Goal: Task Accomplishment & Management: Complete application form

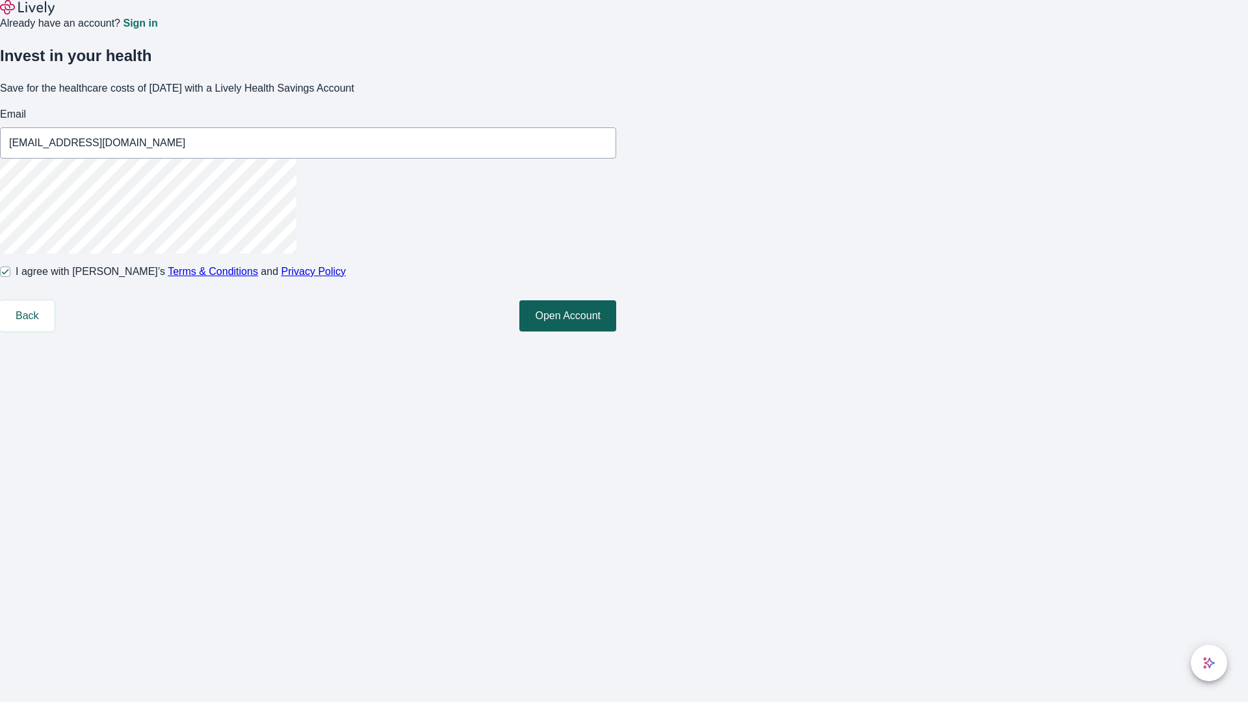
click at [616, 332] on button "Open Account" at bounding box center [567, 315] width 97 height 31
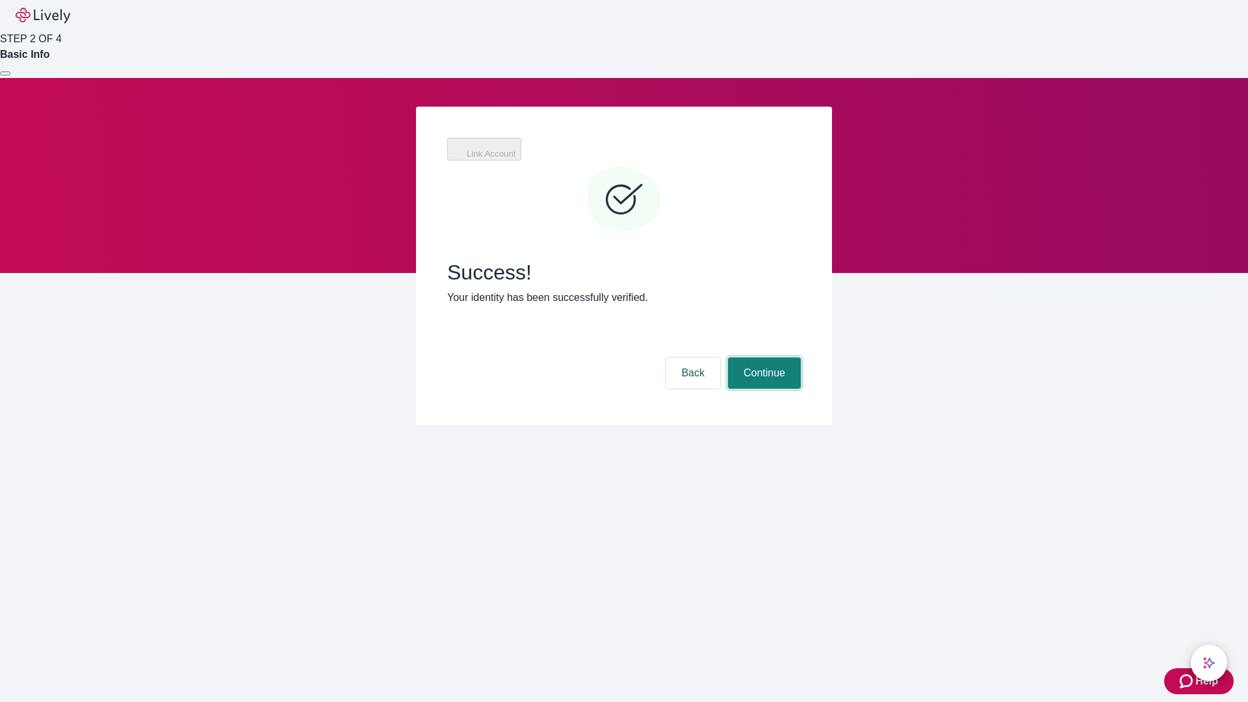
click at [763, 358] on button "Continue" at bounding box center [764, 373] width 73 height 31
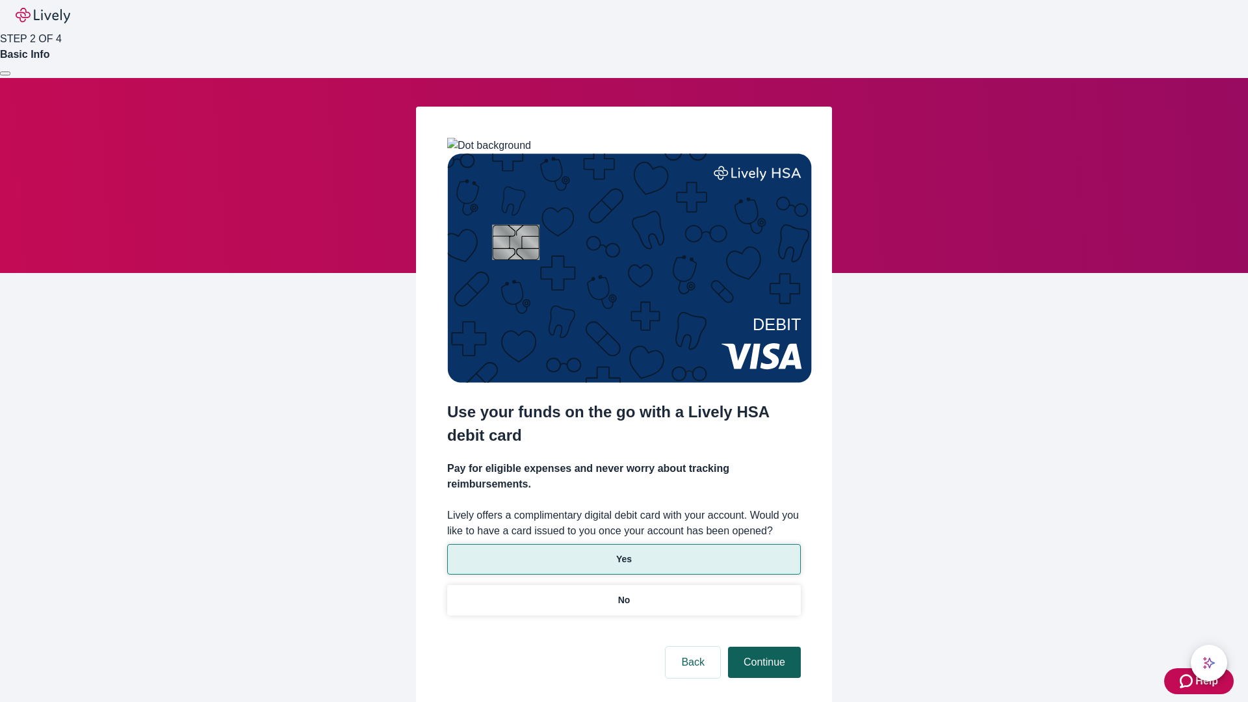
click at [623, 594] on p "No" at bounding box center [624, 601] width 12 height 14
click at [763, 647] on button "Continue" at bounding box center [764, 662] width 73 height 31
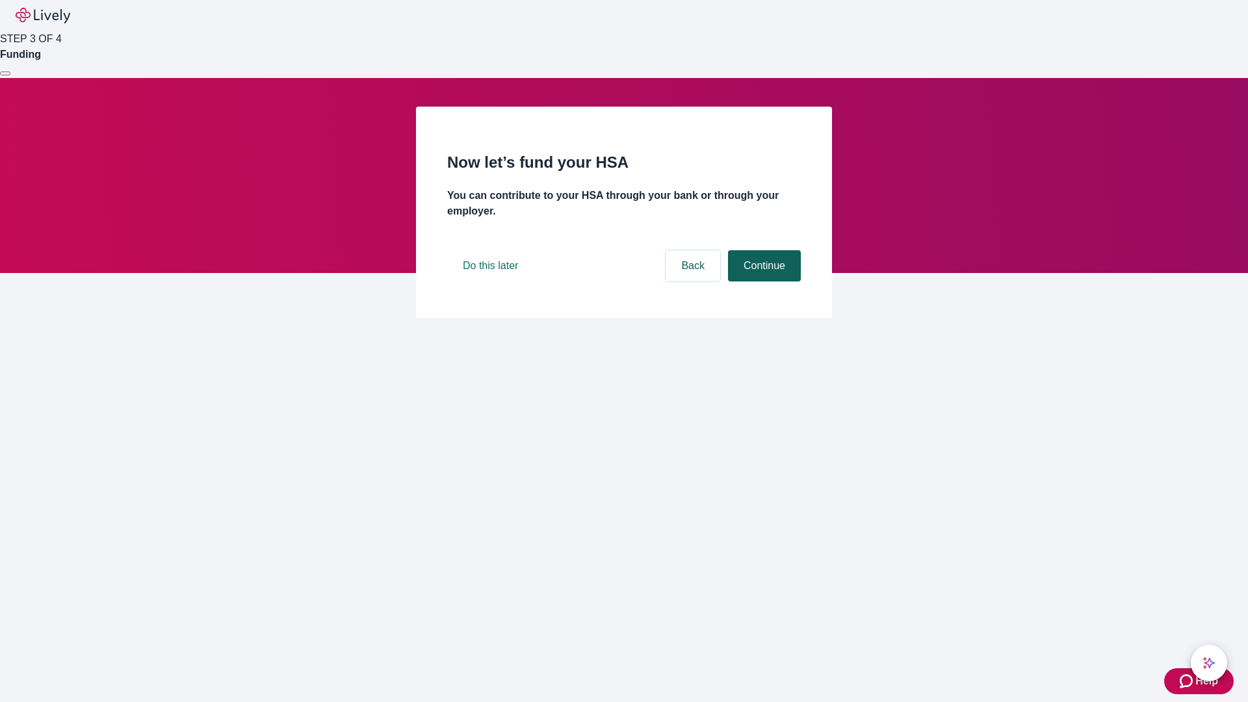
click at [763, 281] on button "Continue" at bounding box center [764, 265] width 73 height 31
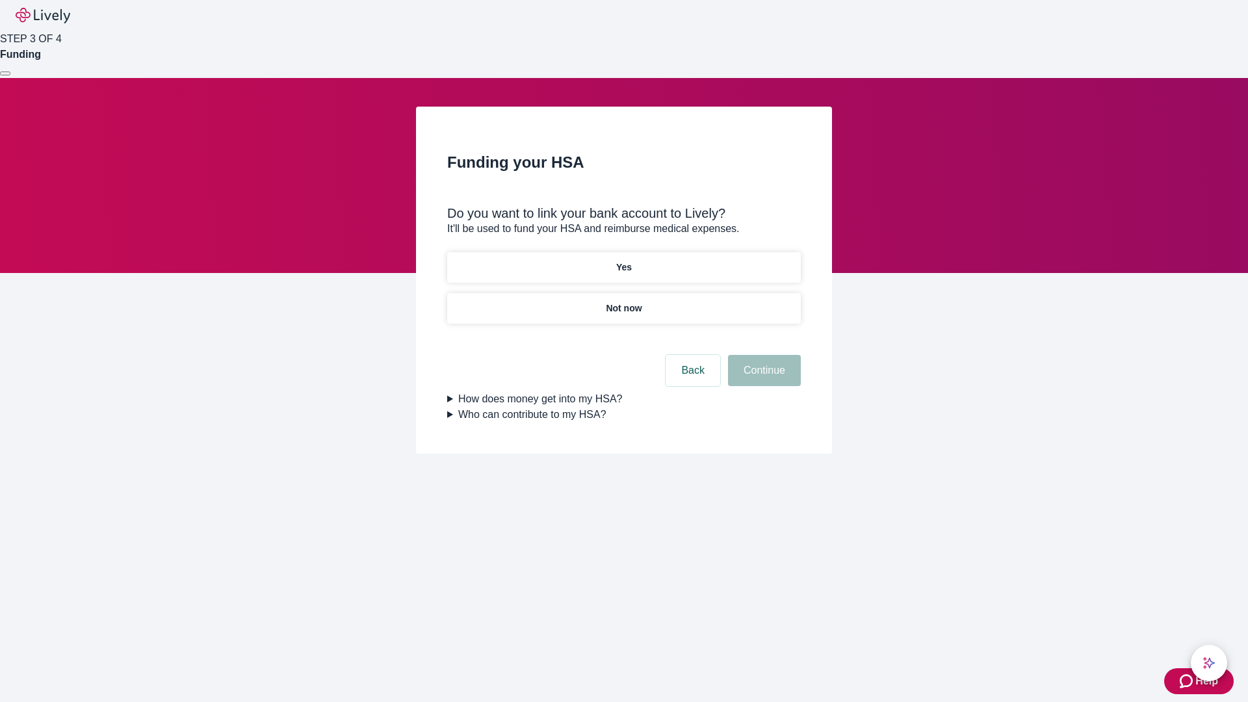
click at [623, 261] on p "Yes" at bounding box center [624, 268] width 16 height 14
click at [763, 355] on button "Continue" at bounding box center [764, 370] width 73 height 31
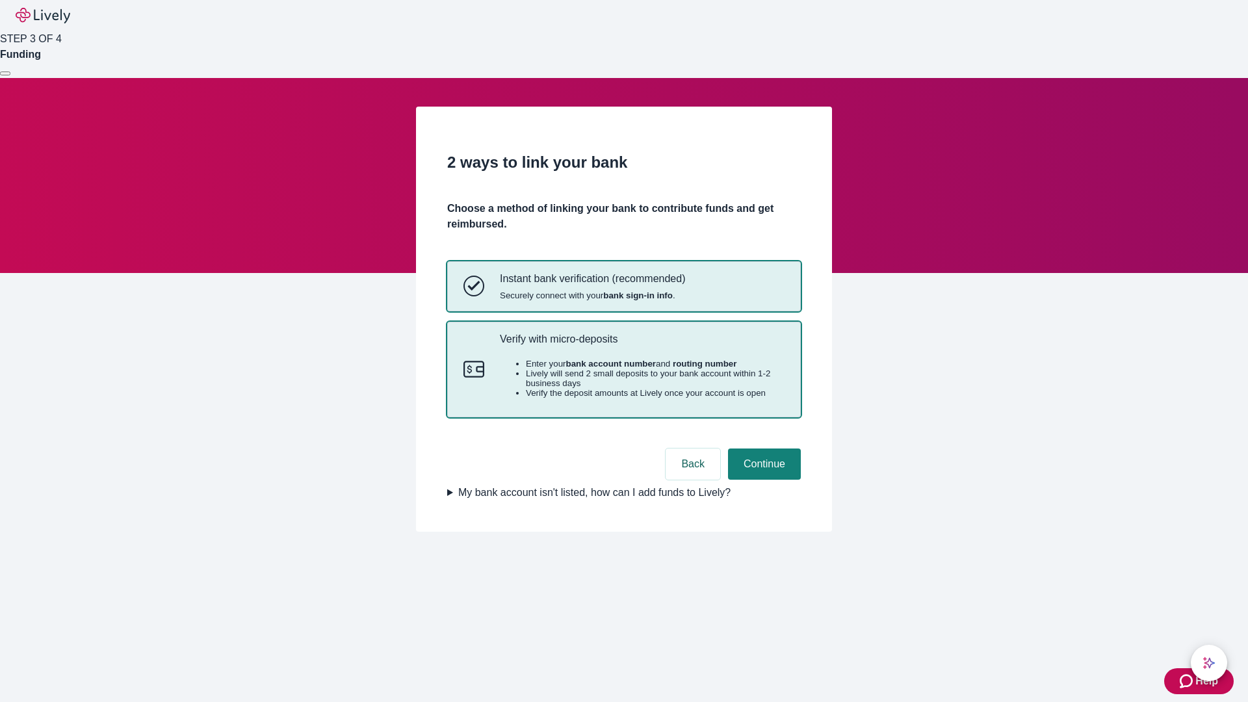
click at [642, 345] on p "Verify with micro-deposits" at bounding box center [642, 339] width 285 height 12
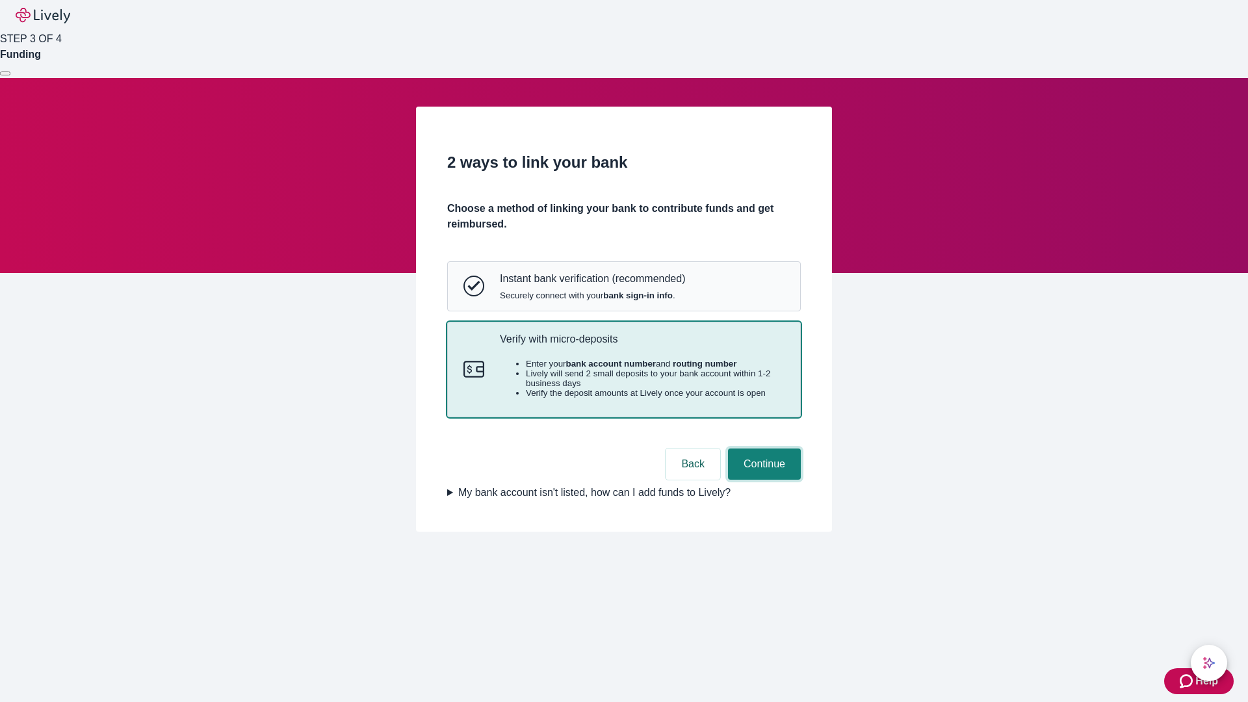
click at [763, 480] on button "Continue" at bounding box center [764, 464] width 73 height 31
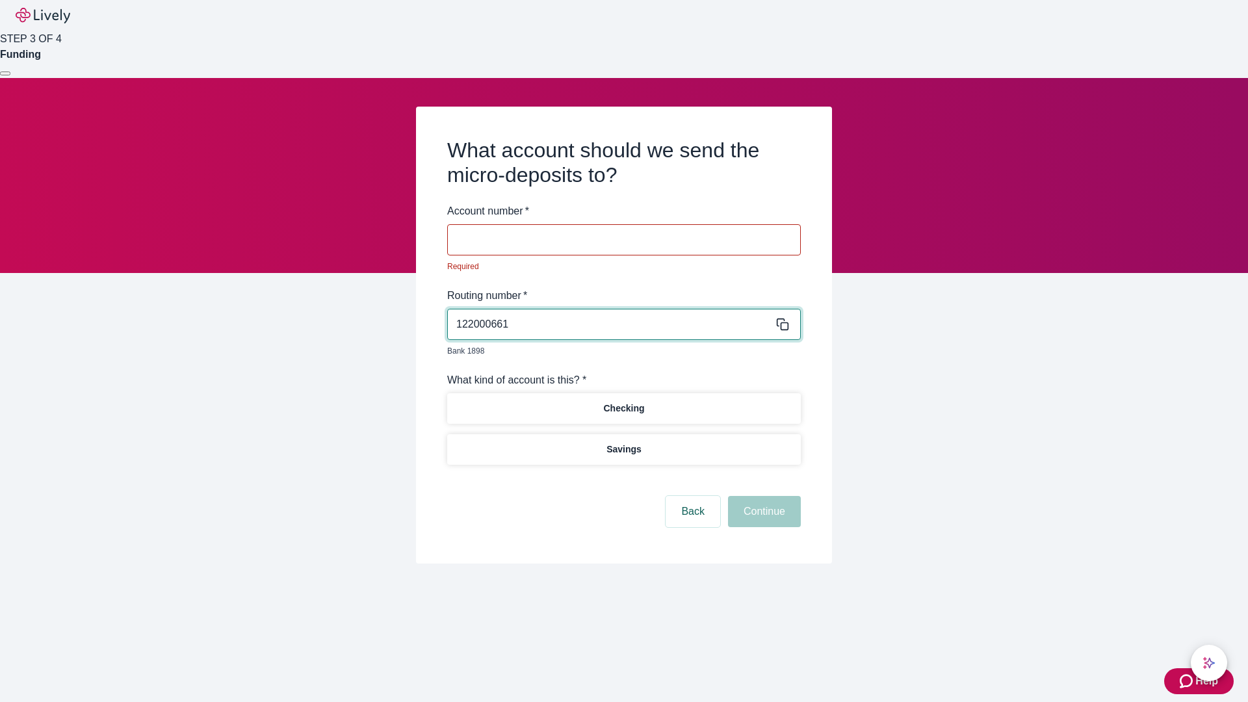
type input "122000661"
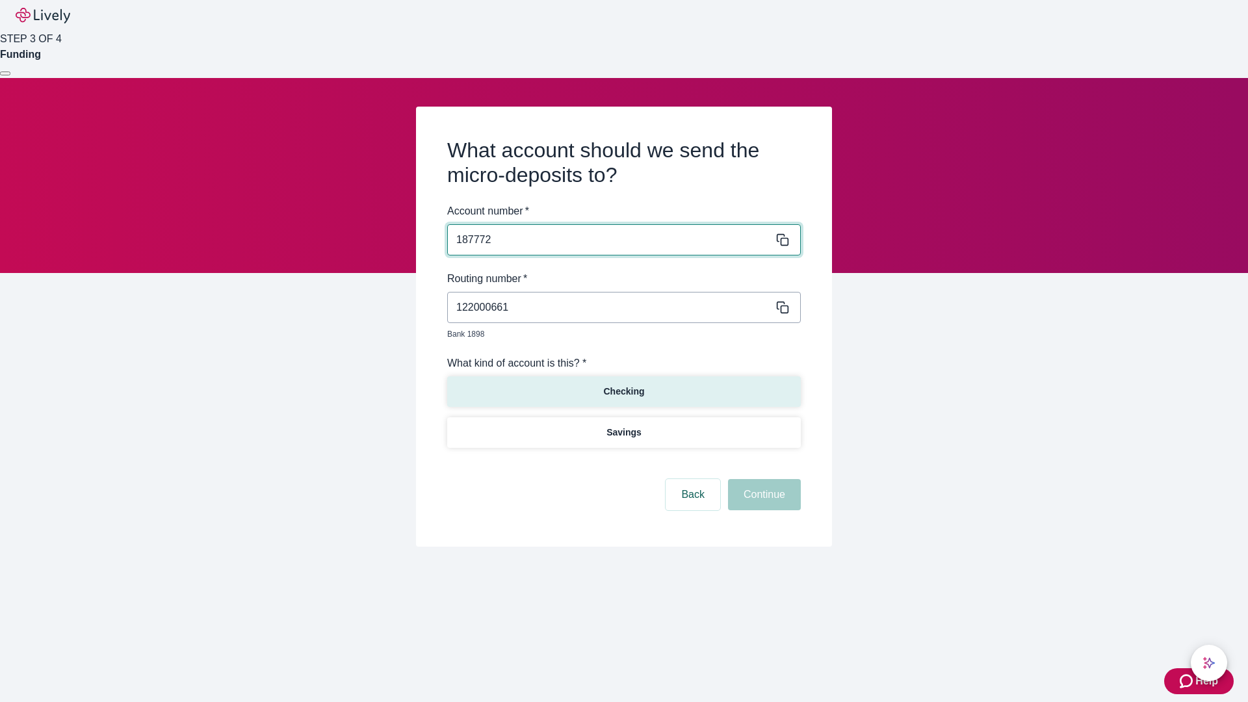
type input "187772"
click at [623, 385] on p "Checking" at bounding box center [623, 392] width 41 height 14
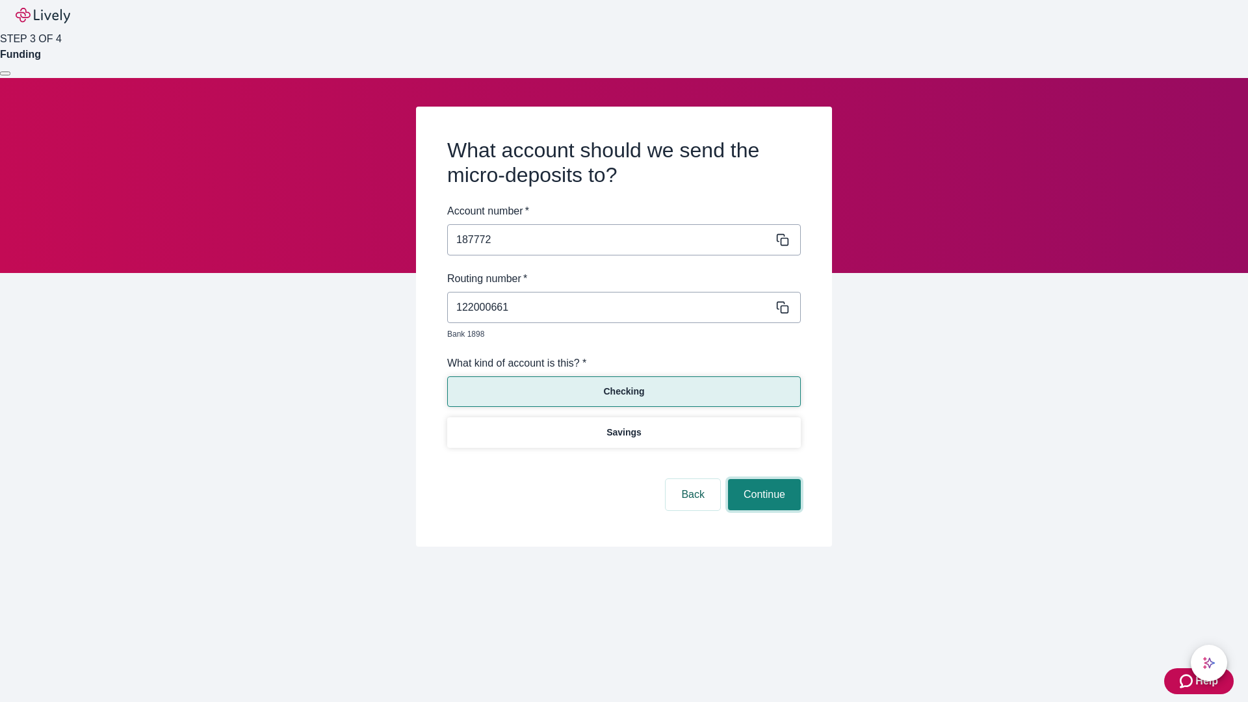
click at [763, 480] on button "Continue" at bounding box center [764, 494] width 73 height 31
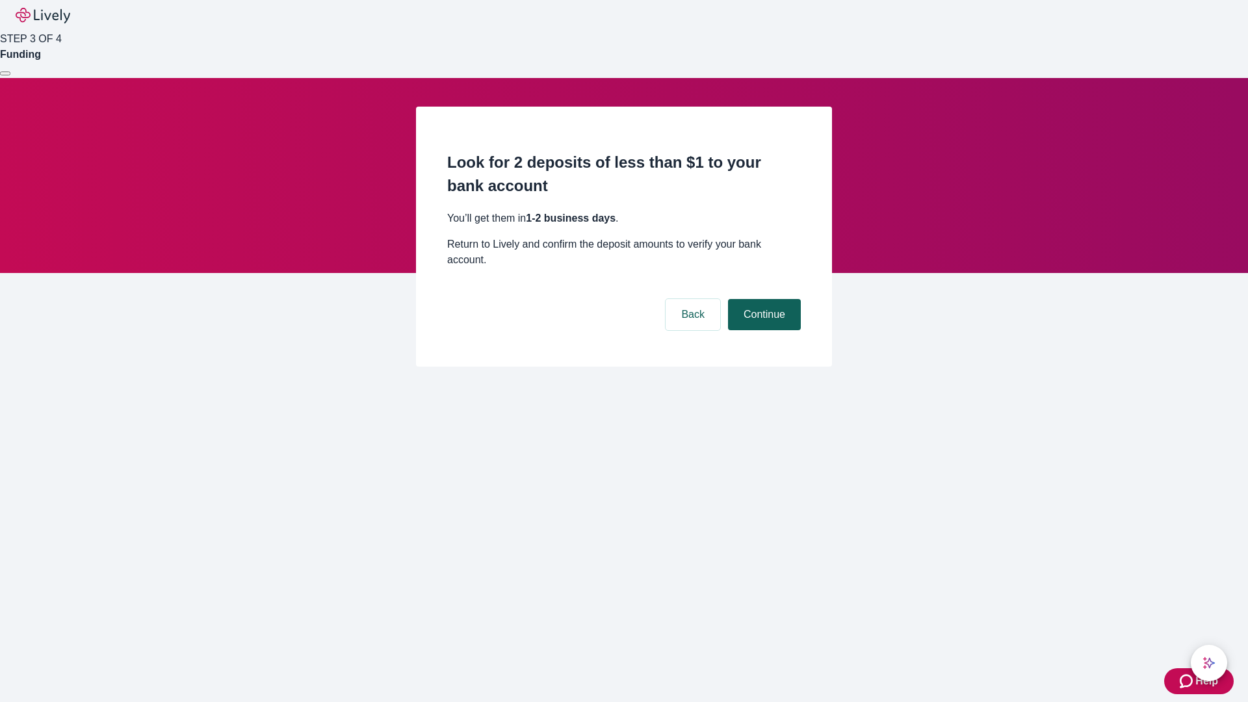
click at [763, 299] on button "Continue" at bounding box center [764, 314] width 73 height 31
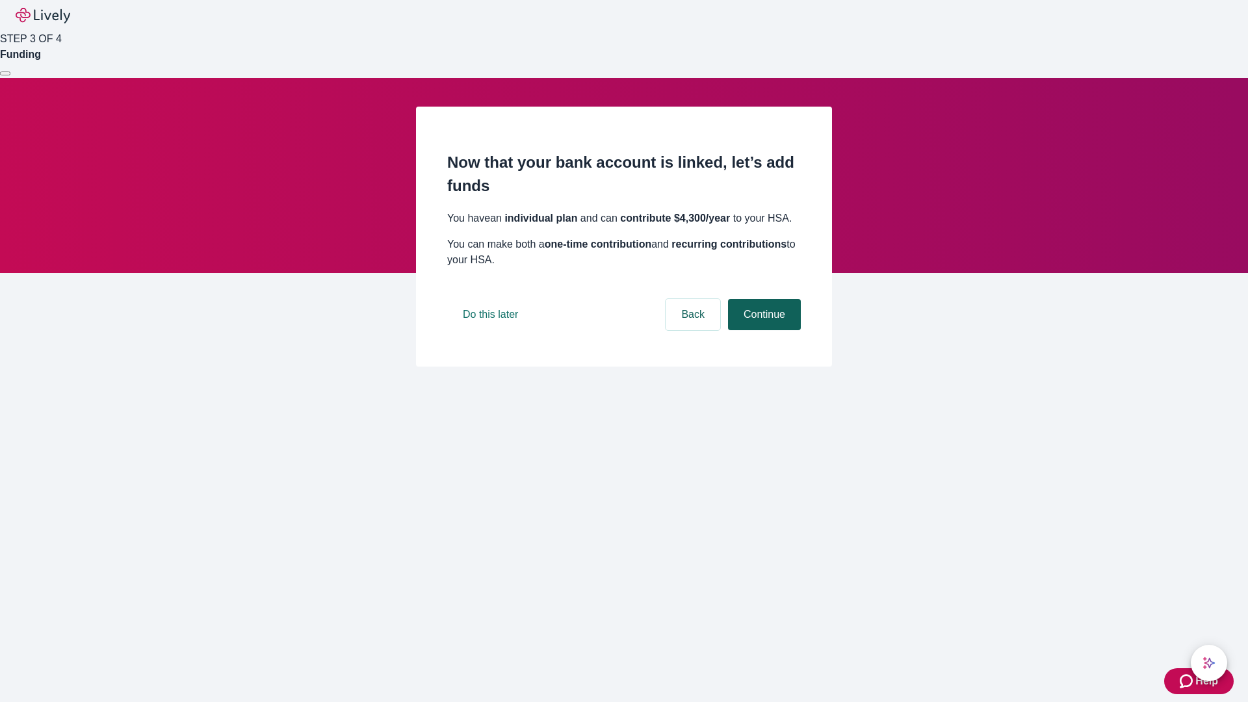
click at [763, 330] on button "Continue" at bounding box center [764, 314] width 73 height 31
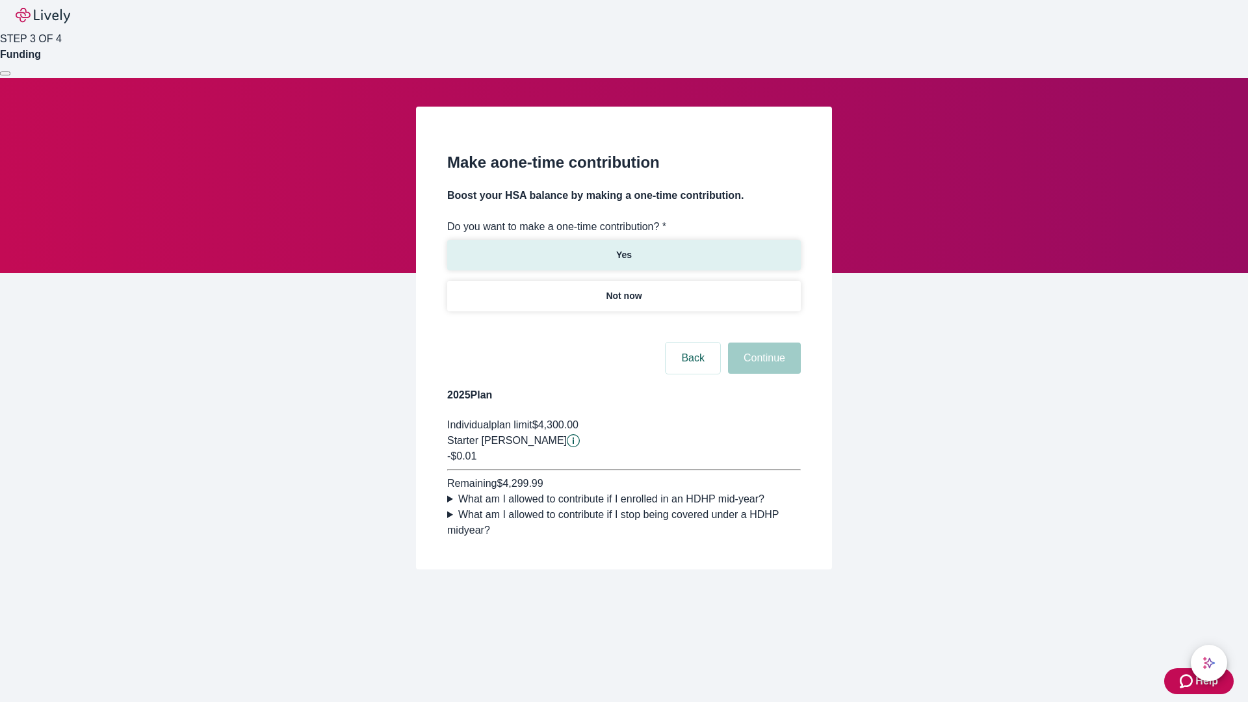
click at [623, 248] on p "Yes" at bounding box center [624, 255] width 16 height 14
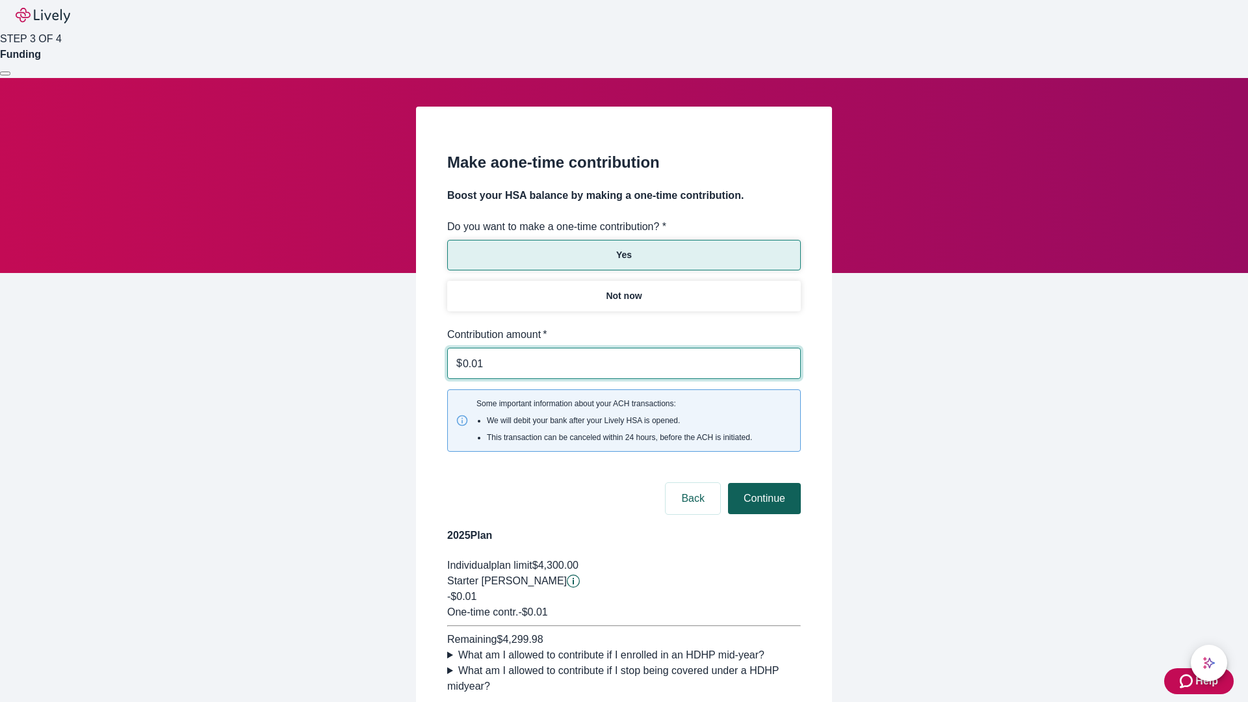
type input "0.01"
click at [763, 483] on button "Continue" at bounding box center [764, 498] width 73 height 31
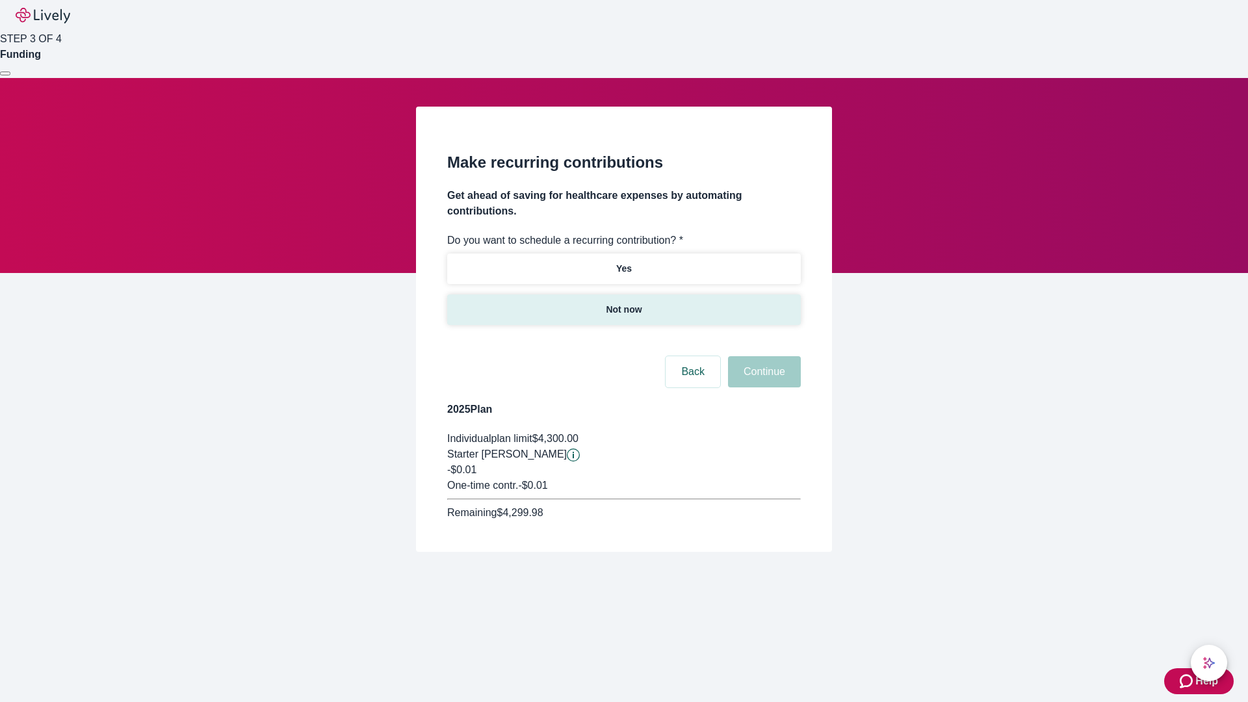
click at [623, 303] on p "Not now" at bounding box center [624, 310] width 36 height 14
click at [763, 356] on button "Continue" at bounding box center [764, 371] width 73 height 31
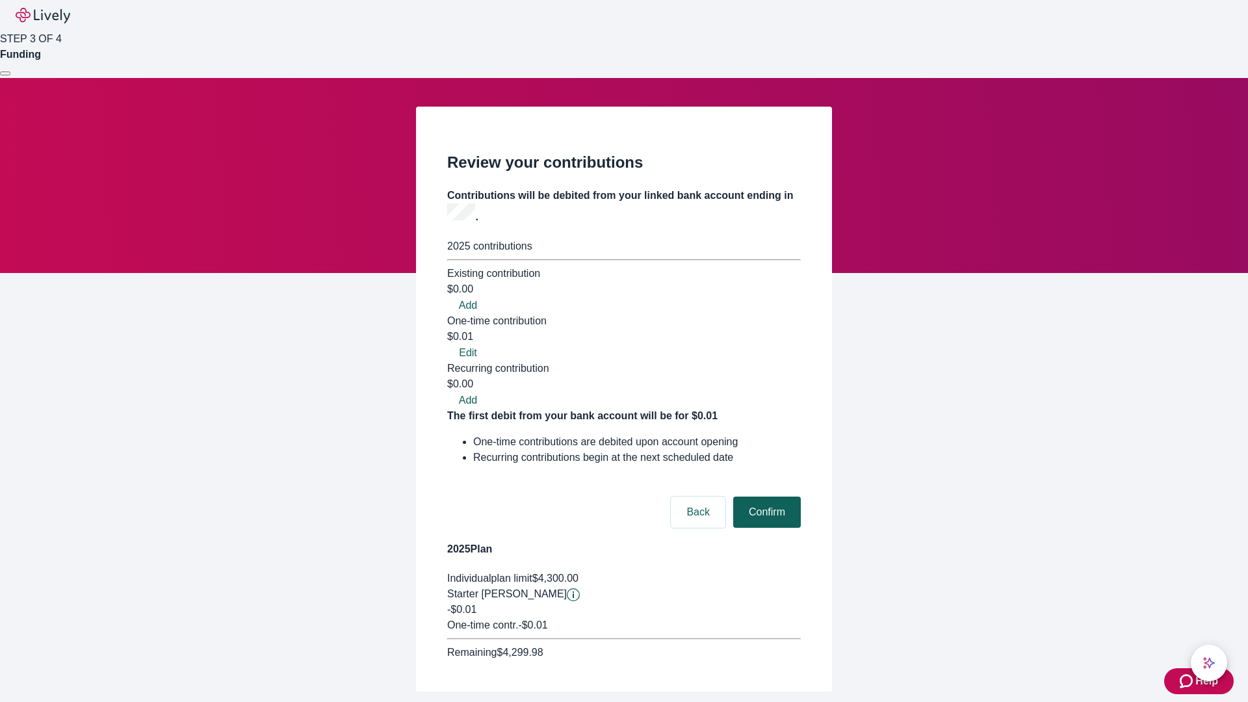
click at [765, 497] on button "Confirm" at bounding box center [767, 512] width 68 height 31
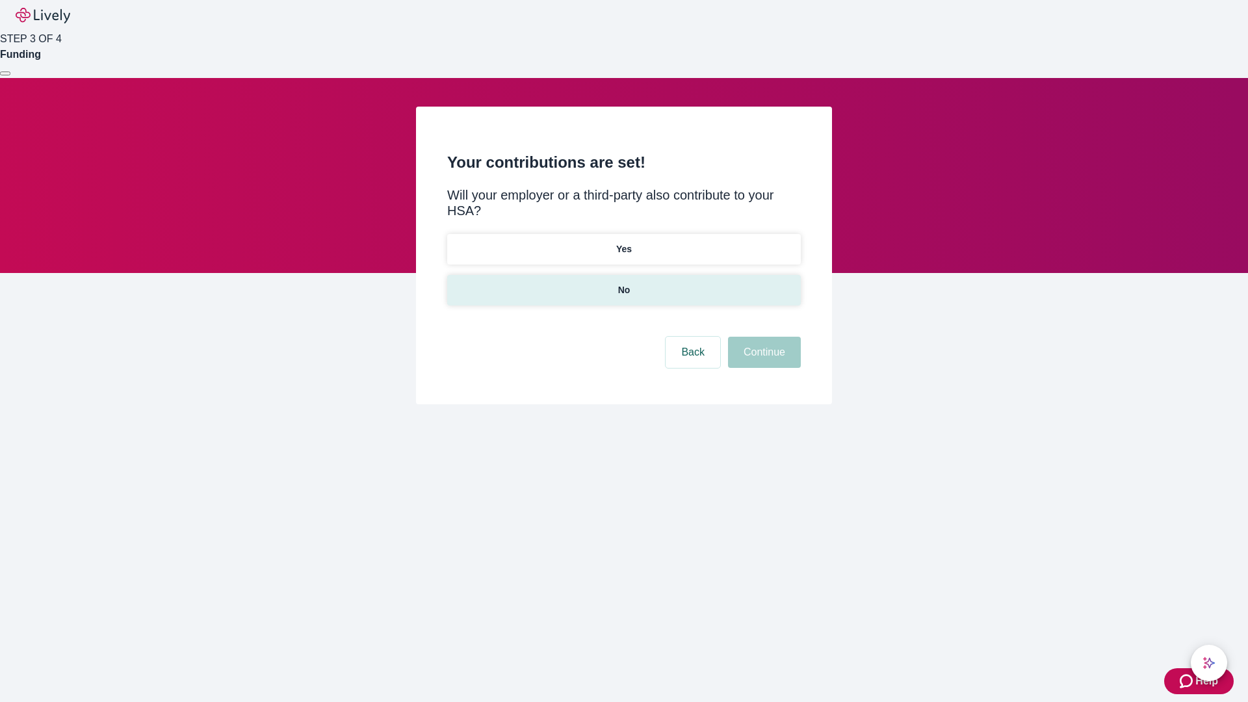
click at [623, 283] on p "No" at bounding box center [624, 290] width 12 height 14
click at [763, 337] on button "Continue" at bounding box center [764, 352] width 73 height 31
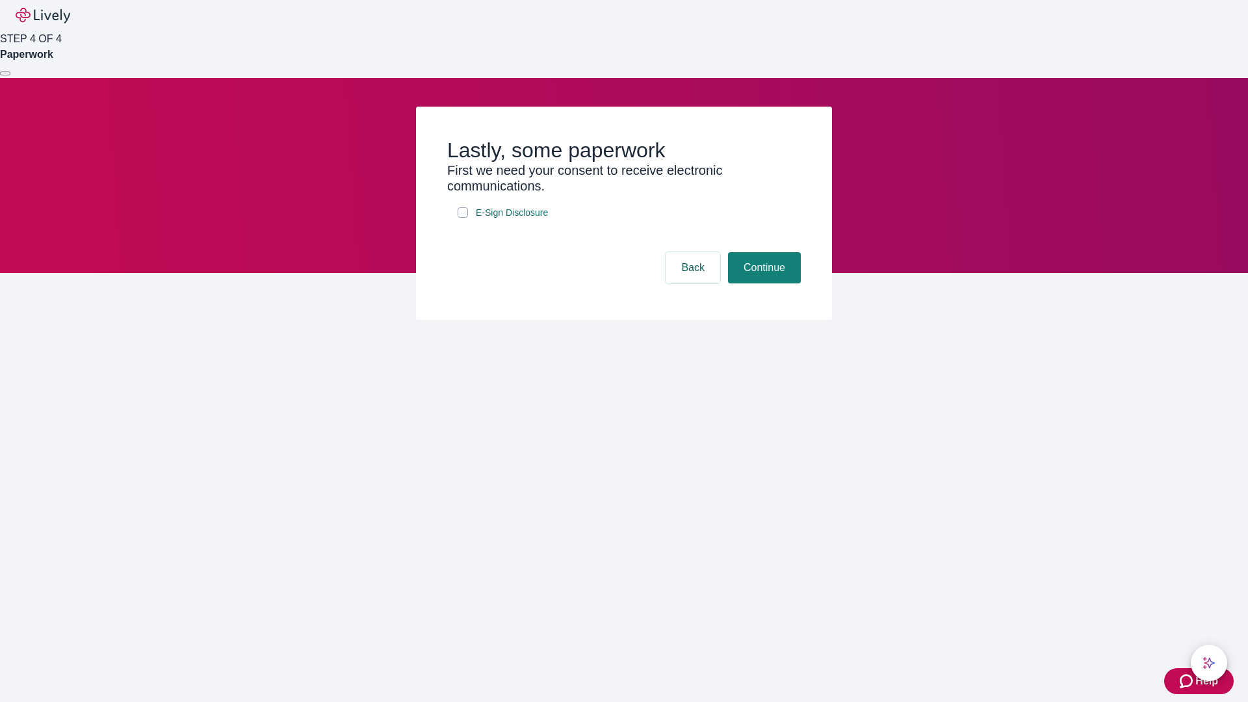
click at [463, 218] on input "E-Sign Disclosure" at bounding box center [463, 212] width 10 height 10
checkbox input "true"
click at [763, 283] on button "Continue" at bounding box center [764, 267] width 73 height 31
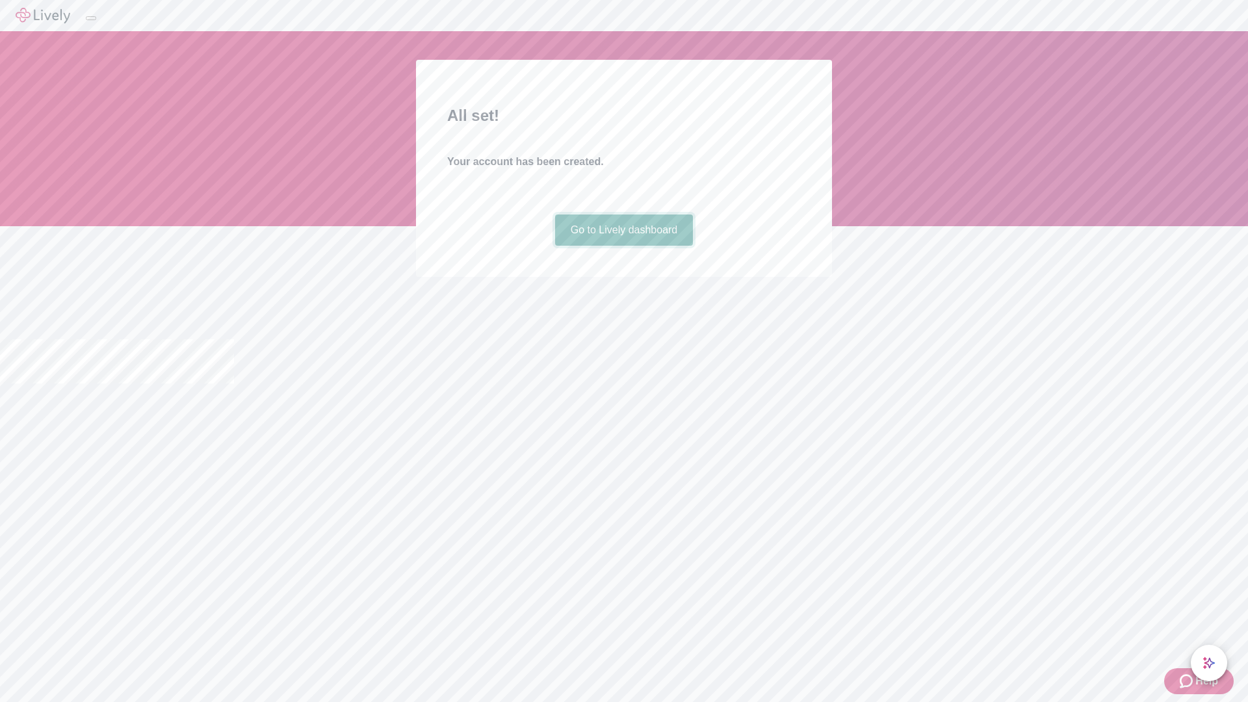
click at [623, 246] on link "Go to Lively dashboard" at bounding box center [624, 230] width 138 height 31
